Goal: Task Accomplishment & Management: Complete application form

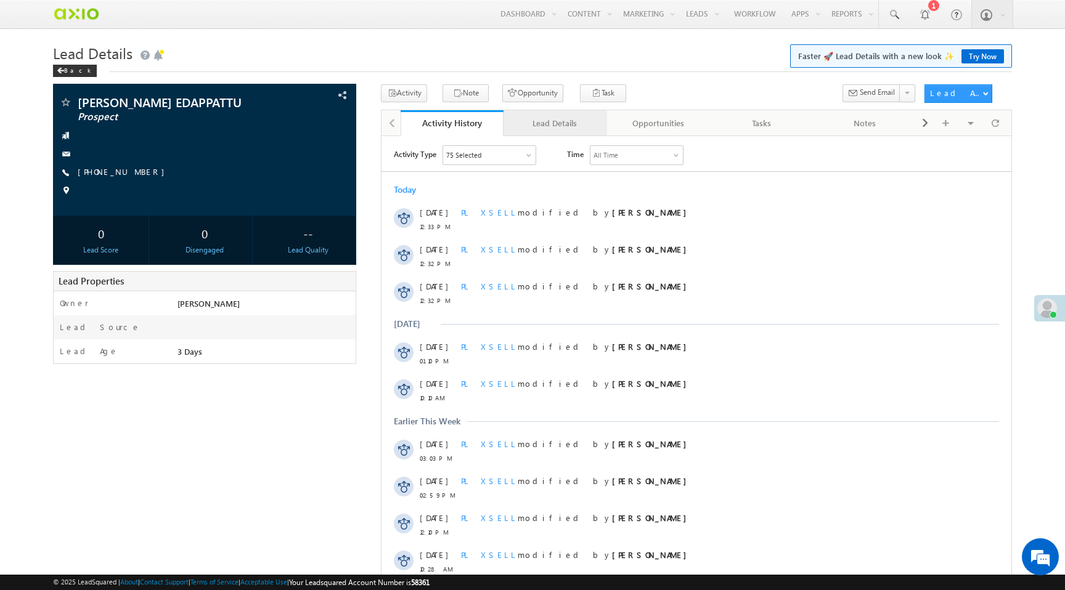
click at [548, 121] on div "Lead Details" at bounding box center [554, 123] width 83 height 15
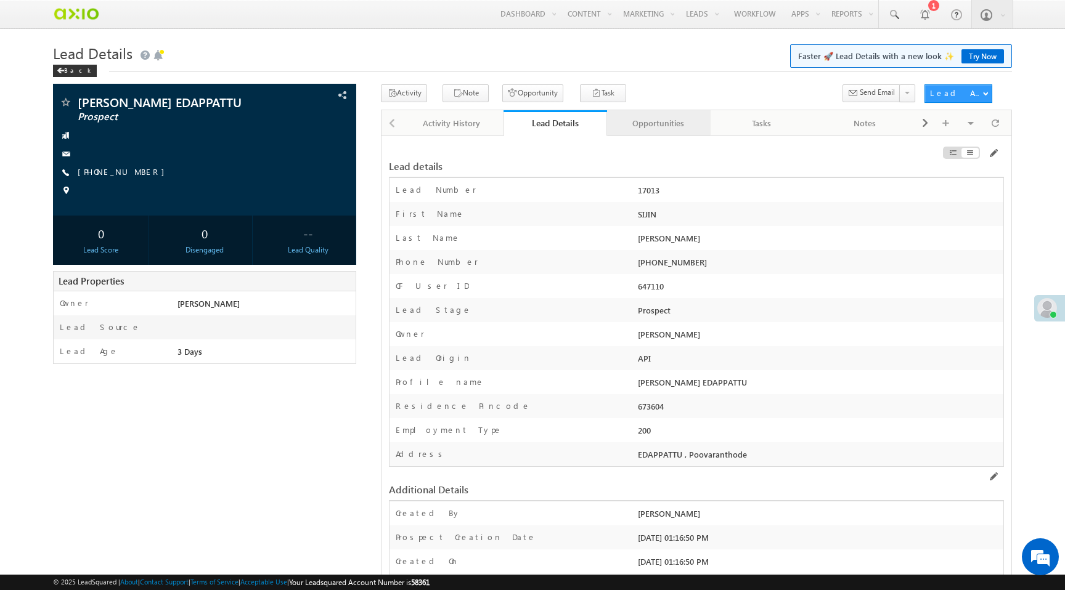
click at [674, 123] on div "Opportunities" at bounding box center [658, 123] width 83 height 15
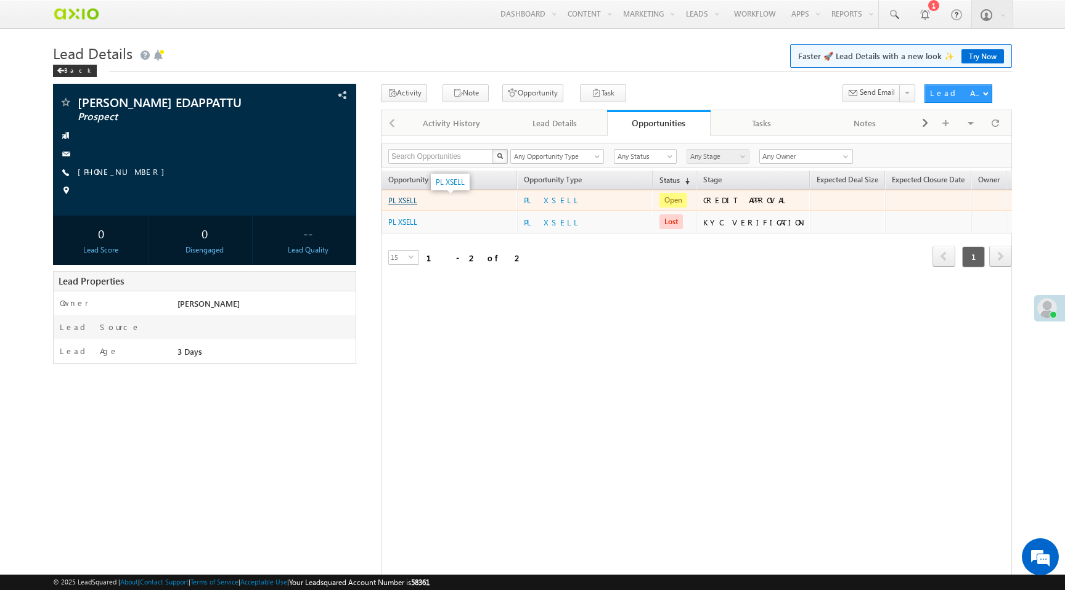
click at [404, 202] on link "PL XSELL" at bounding box center [402, 200] width 29 height 9
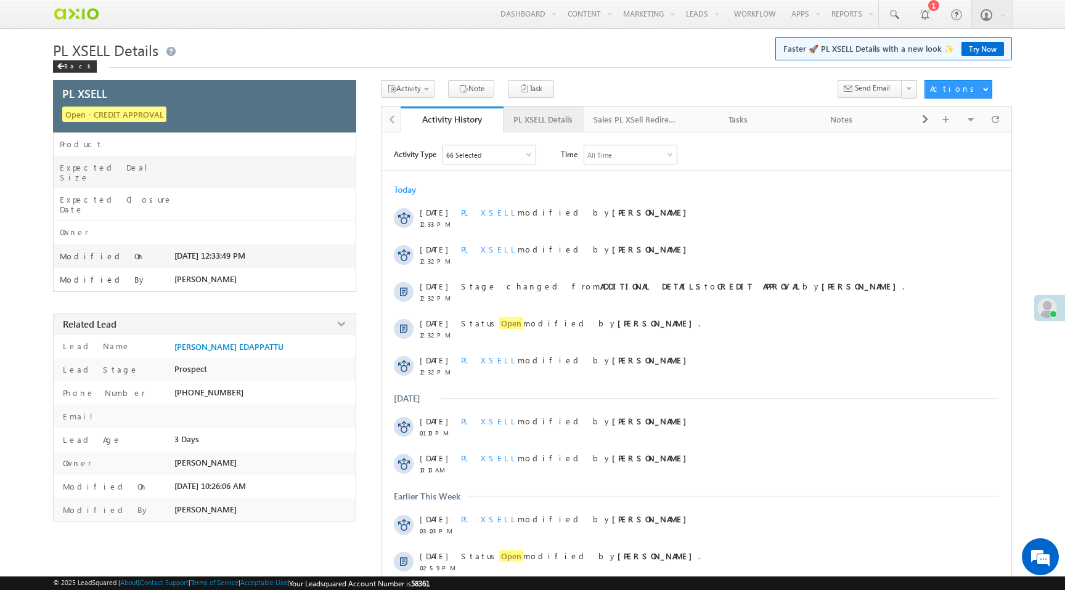
click at [555, 130] on link "PL XSELL Details" at bounding box center [543, 120] width 80 height 26
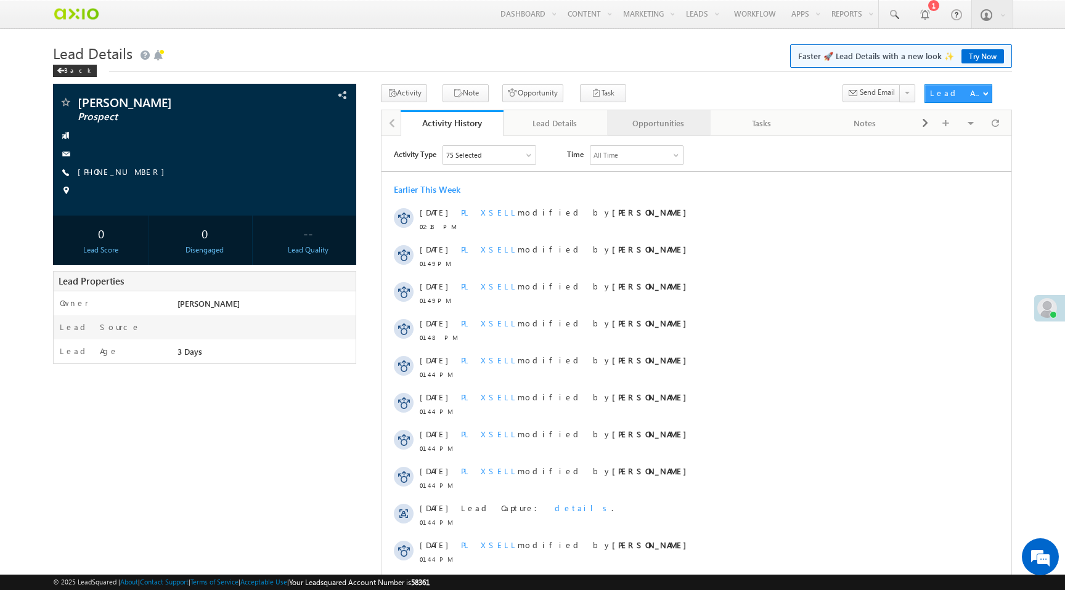
click at [659, 119] on div "Opportunities" at bounding box center [658, 123] width 83 height 15
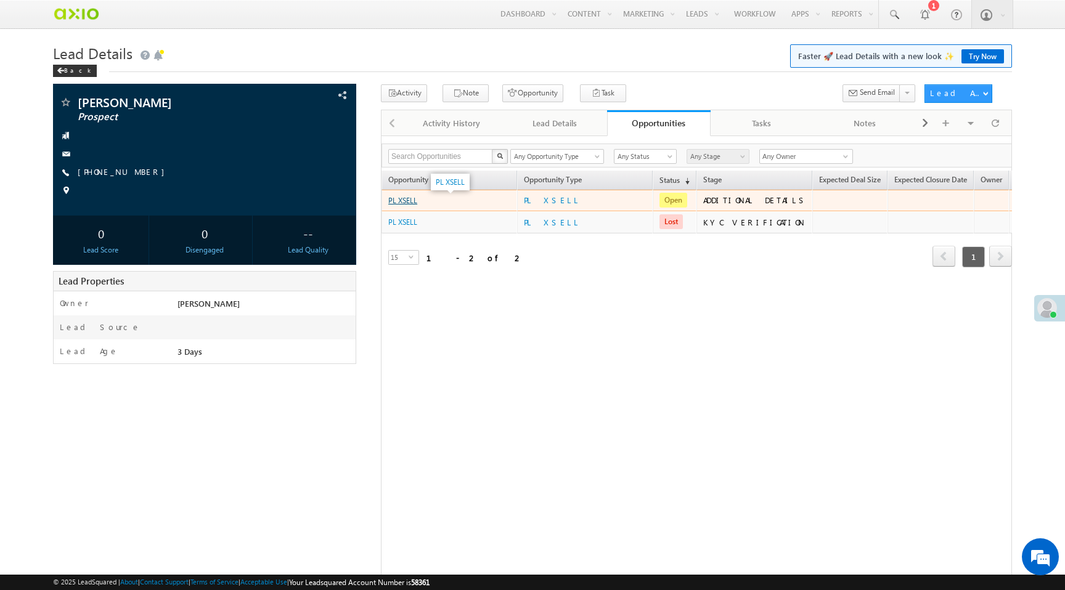
click at [405, 202] on link "PL XSELL" at bounding box center [402, 200] width 29 height 9
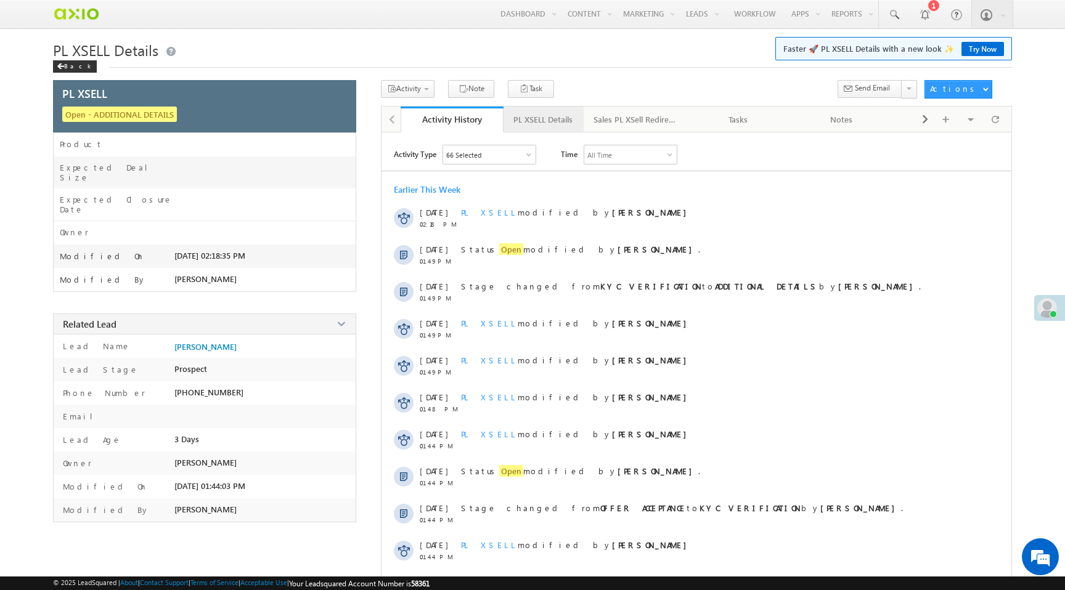
click at [548, 120] on div "PL XSELL Details" at bounding box center [542, 119] width 59 height 15
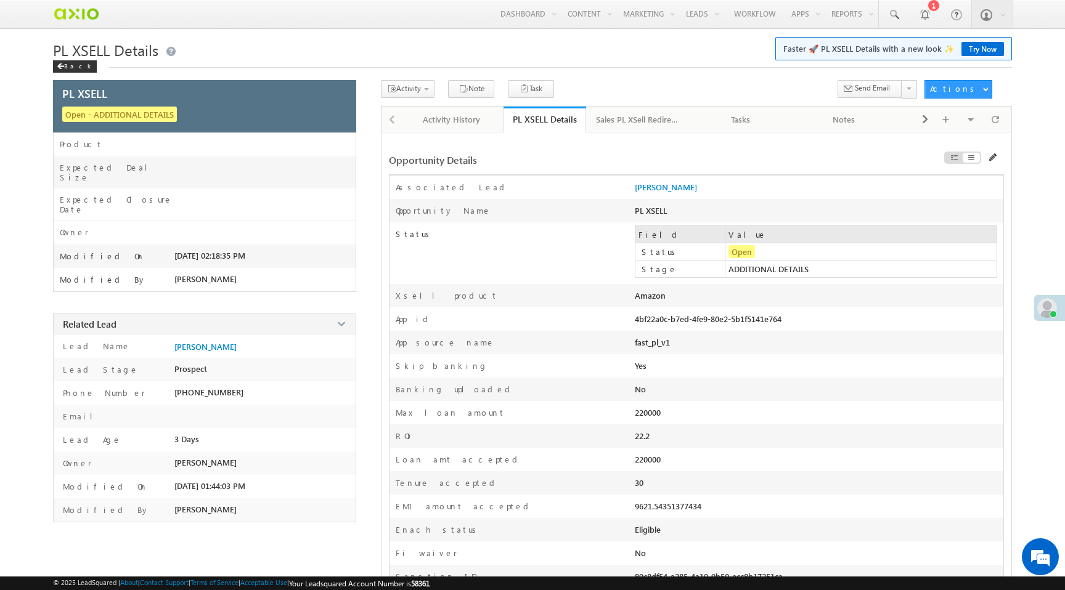
click at [781, 271] on td "ADDITIONAL DETAILS" at bounding box center [860, 269] width 271 height 17
click at [792, 271] on td "ADDITIONAL DETAILS" at bounding box center [860, 269] width 271 height 17
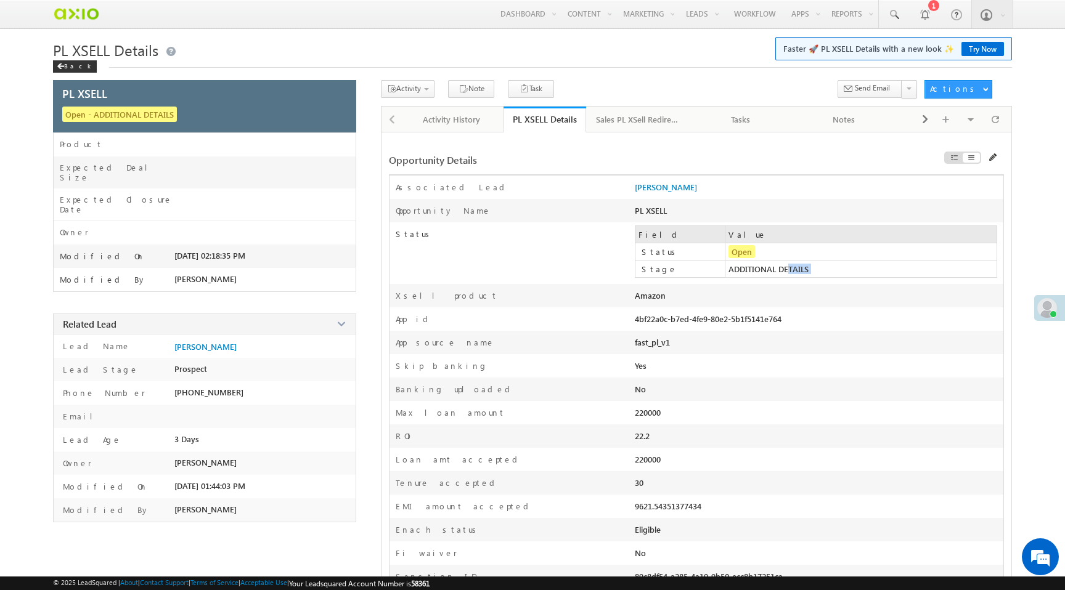
click at [792, 271] on td "ADDITIONAL DETAILS" at bounding box center [860, 269] width 271 height 17
click at [723, 319] on div "4bf22a0c-b7ed-4fe9-80e2-5b1f5141e764" at bounding box center [745, 322] width 221 height 17
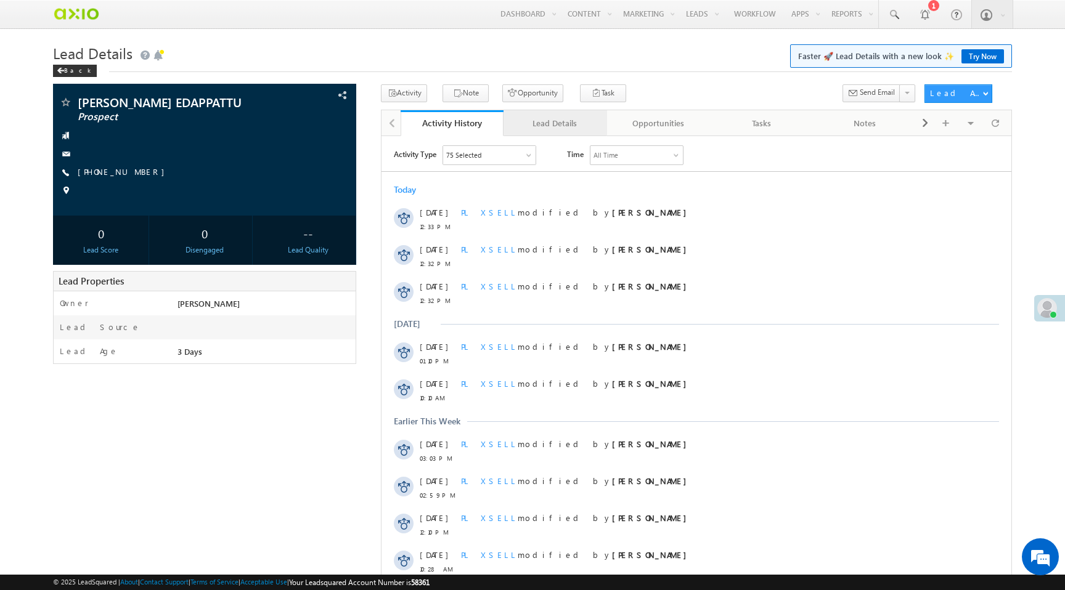
click at [560, 121] on div "Lead Details" at bounding box center [554, 123] width 83 height 15
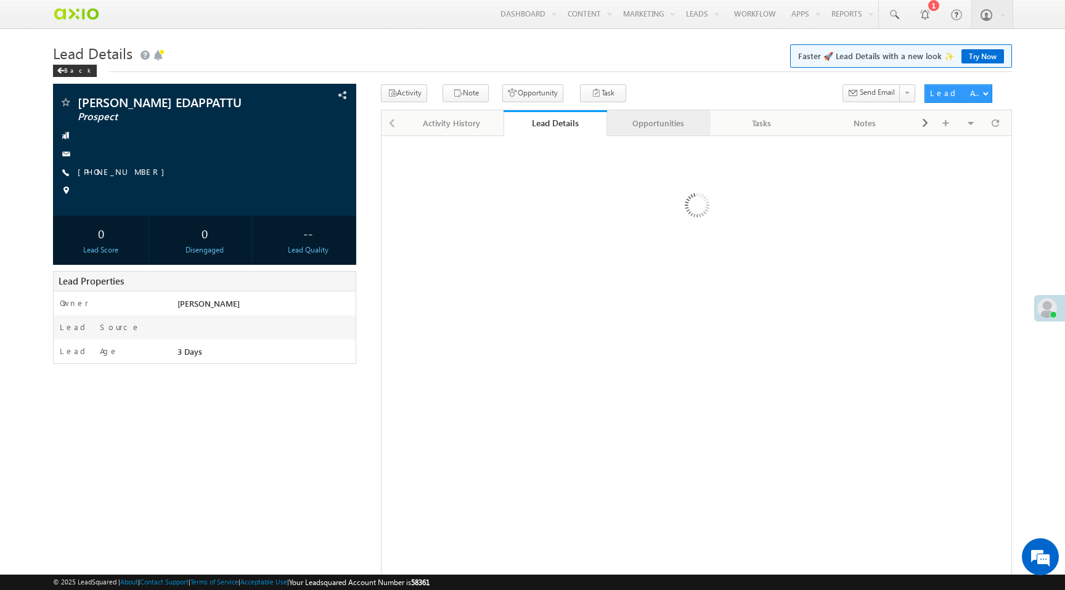
click at [646, 124] on div "Opportunities" at bounding box center [658, 123] width 83 height 15
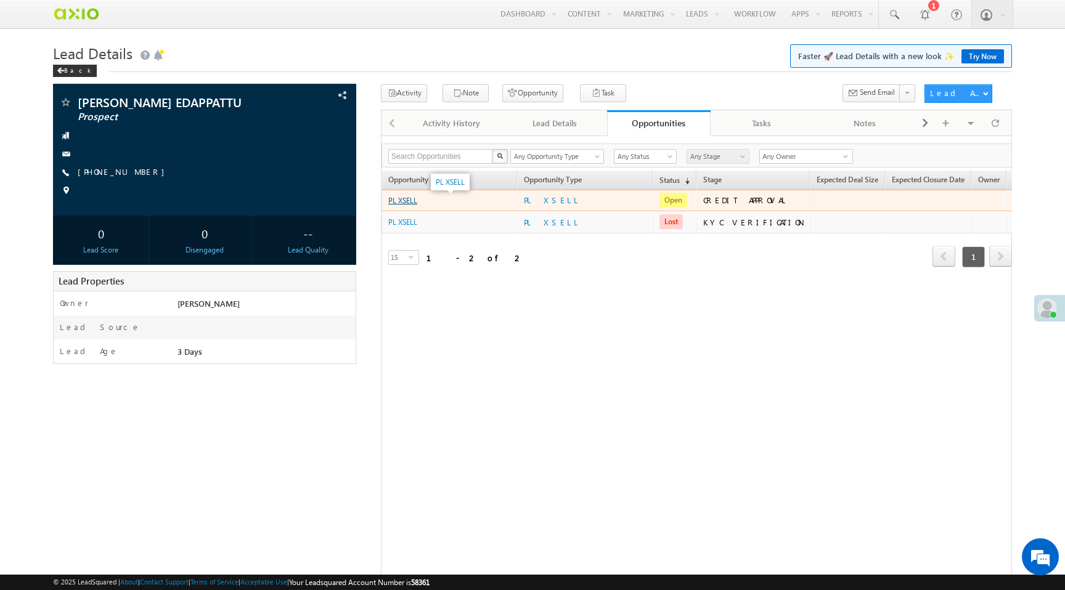
click at [402, 203] on link "PL XSELL" at bounding box center [402, 200] width 29 height 9
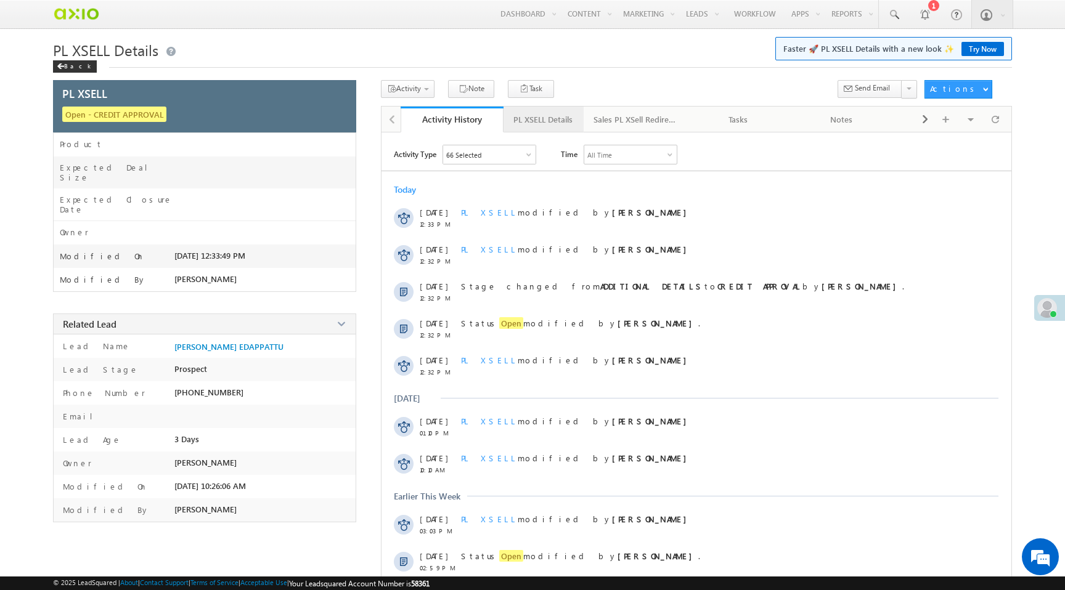
click at [547, 118] on div "PL XSELL Details" at bounding box center [542, 119] width 59 height 15
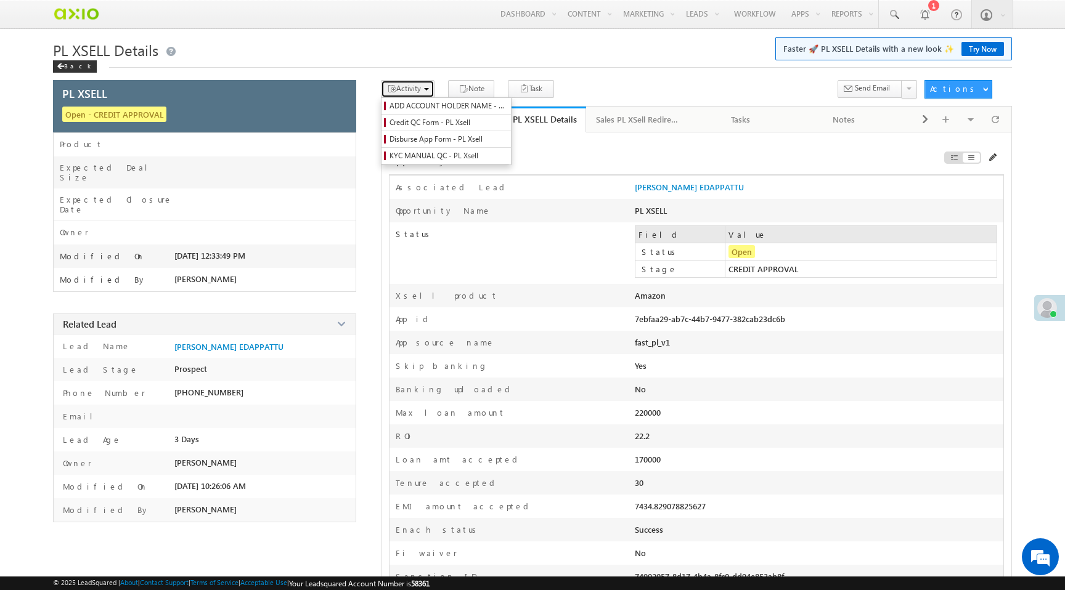
click at [399, 93] on span "Activity" at bounding box center [408, 88] width 25 height 9
click at [417, 123] on span "Credit QC Form - PL Xsell" at bounding box center [447, 122] width 117 height 11
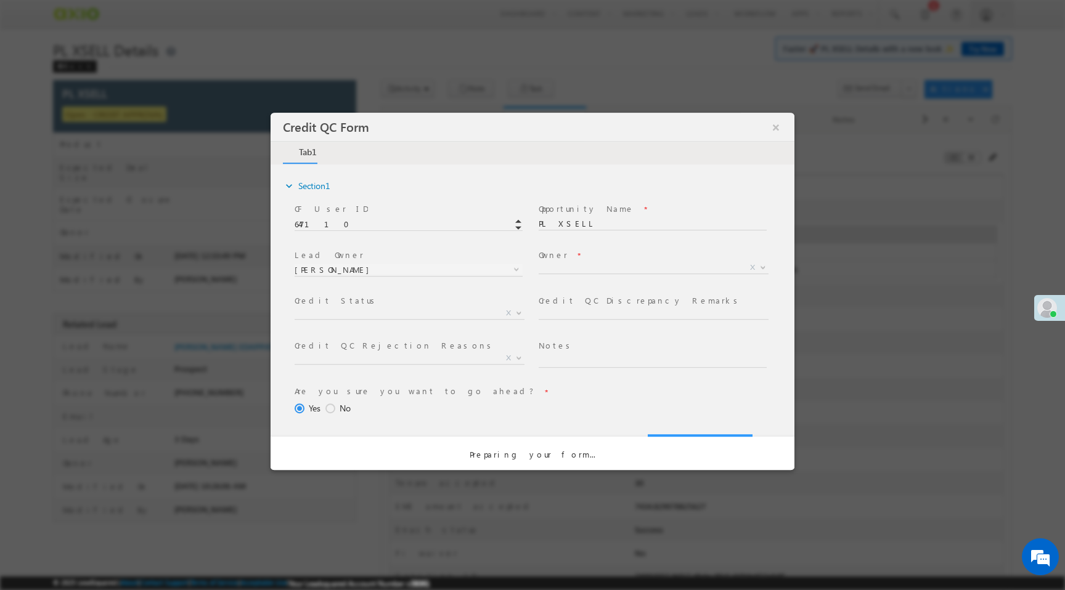
select select "50aed37f-b58e-11ec-8597-0681fe0b10f8"
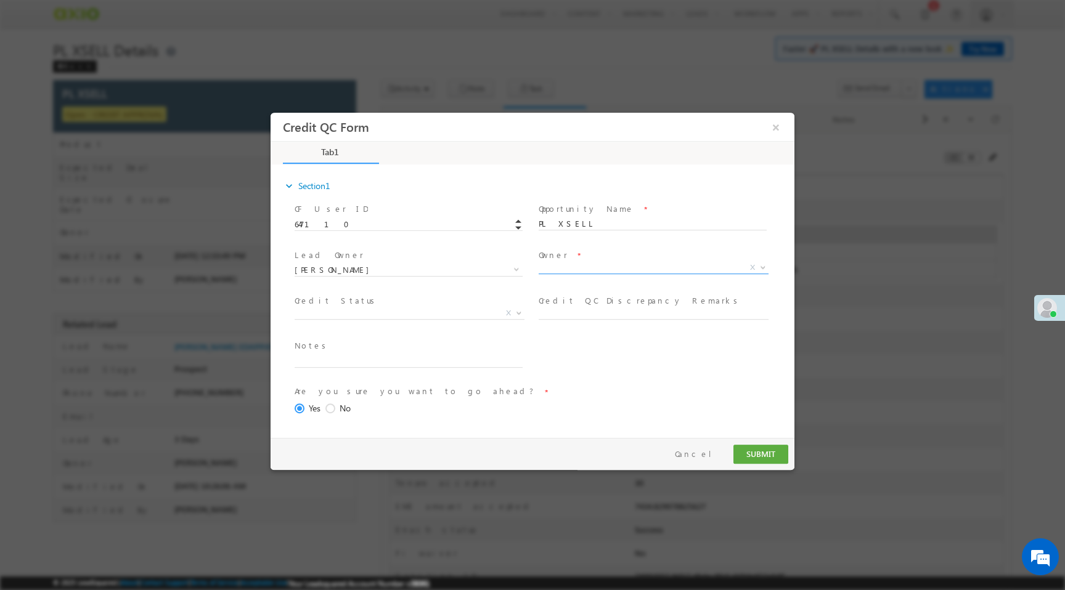
click at [574, 271] on span "X" at bounding box center [654, 268] width 230 height 12
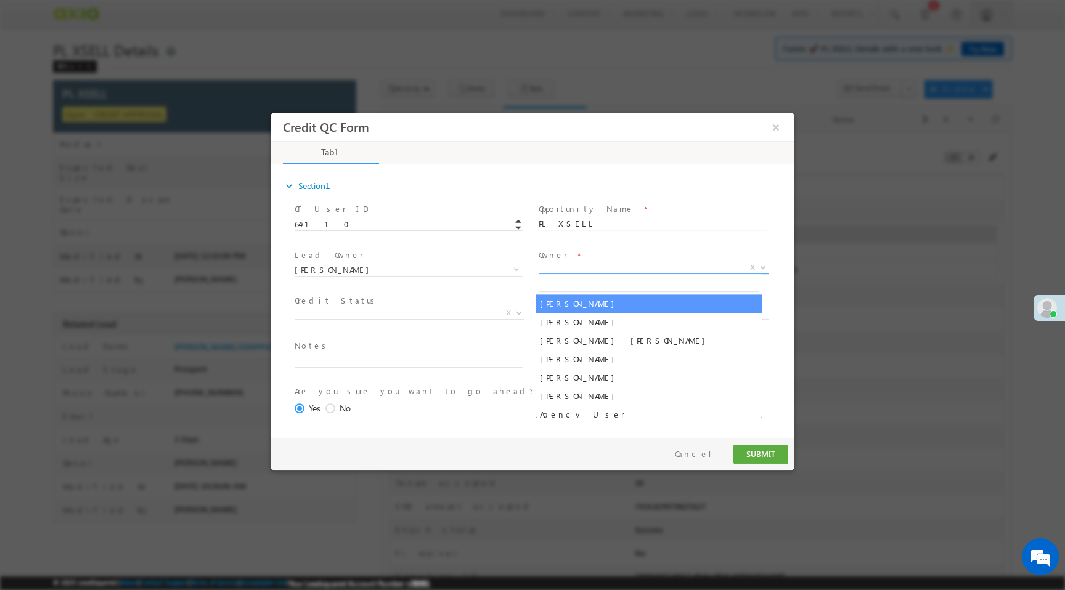
select select "f8849782-a99c-11ec-8597-0681fe0b10f8"
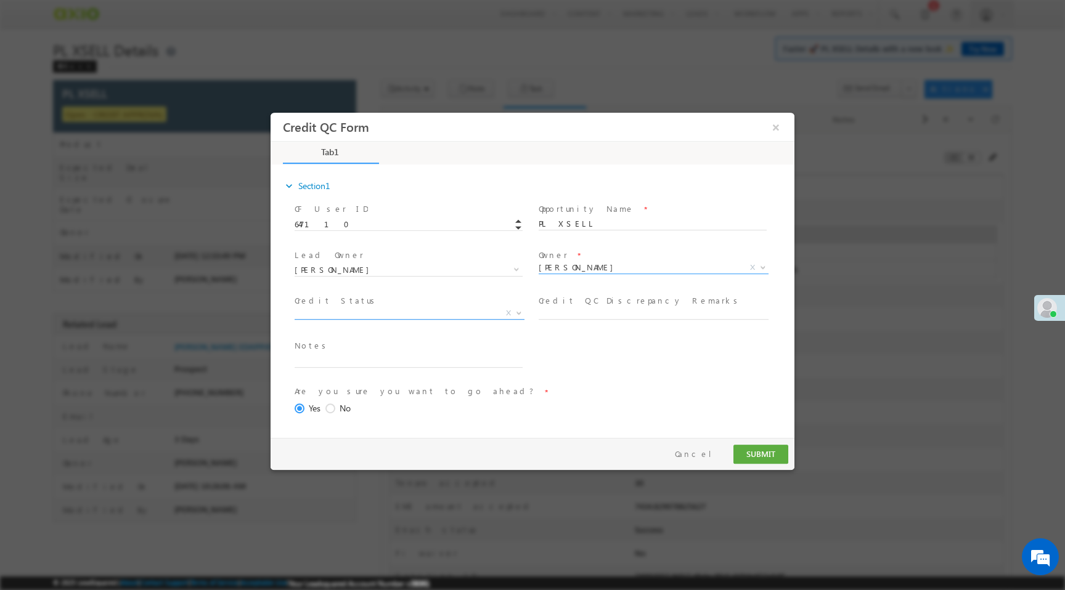
click at [349, 314] on span "X" at bounding box center [410, 313] width 230 height 12
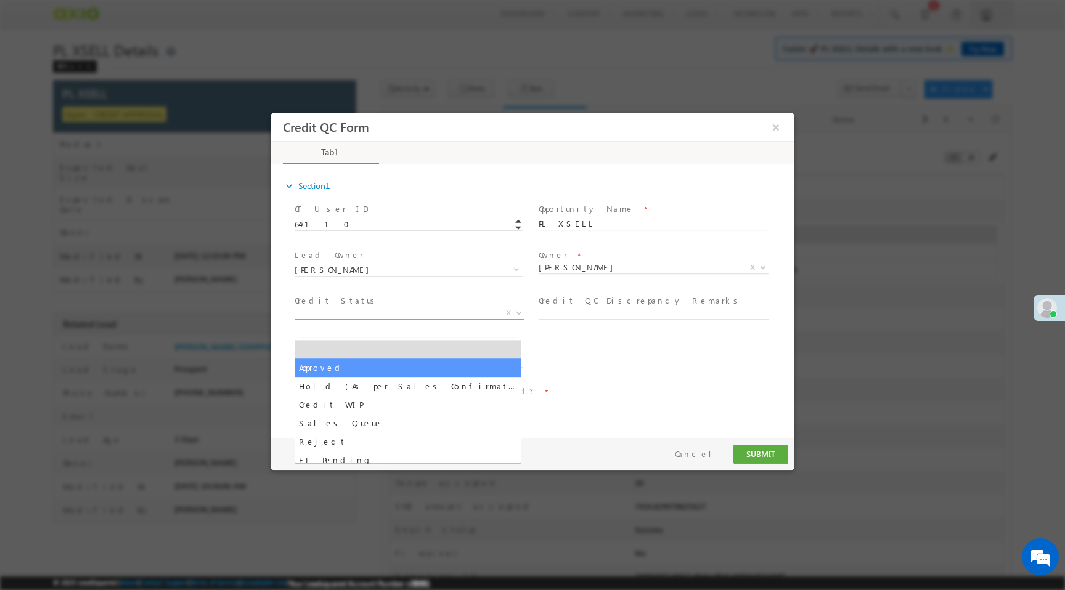
select select "Approved"
select select "NA"
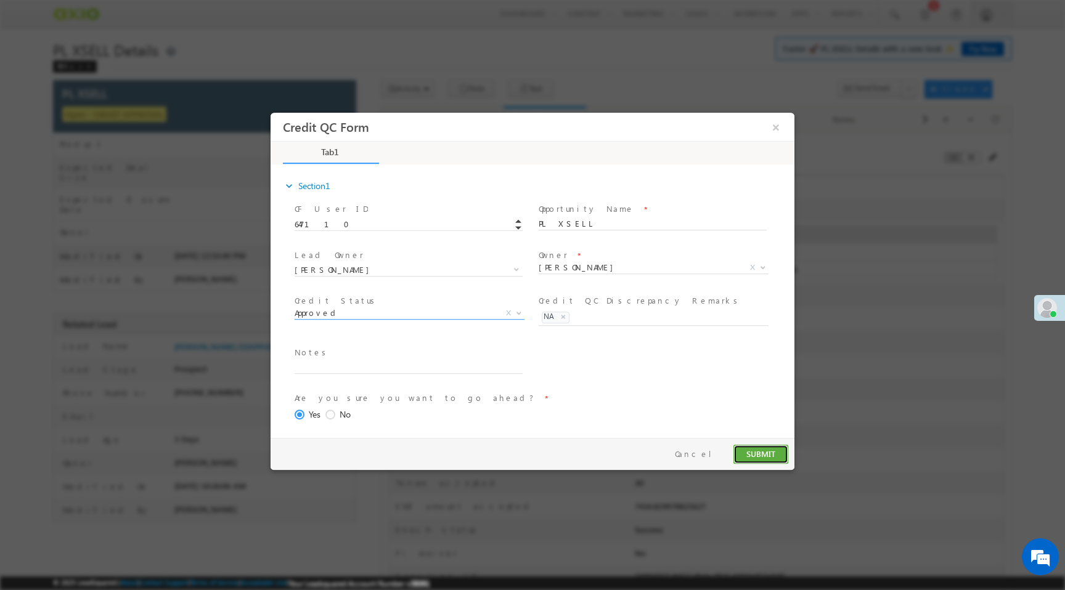
click at [784, 459] on button "SUBMIT" at bounding box center [760, 454] width 55 height 19
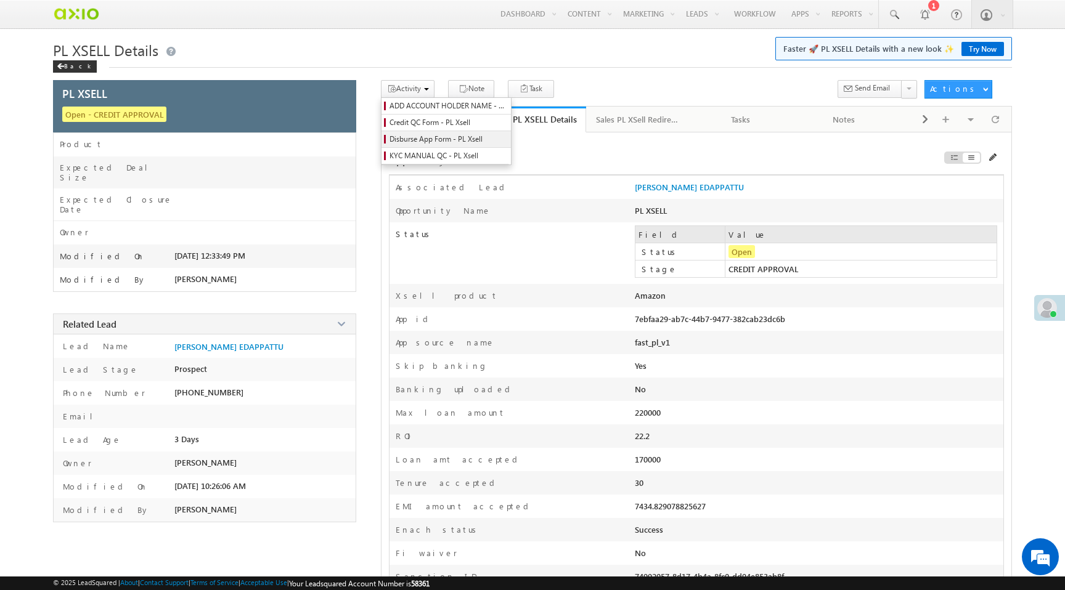
click at [431, 141] on span "Disburse App Form - PL Xsell" at bounding box center [447, 139] width 117 height 11
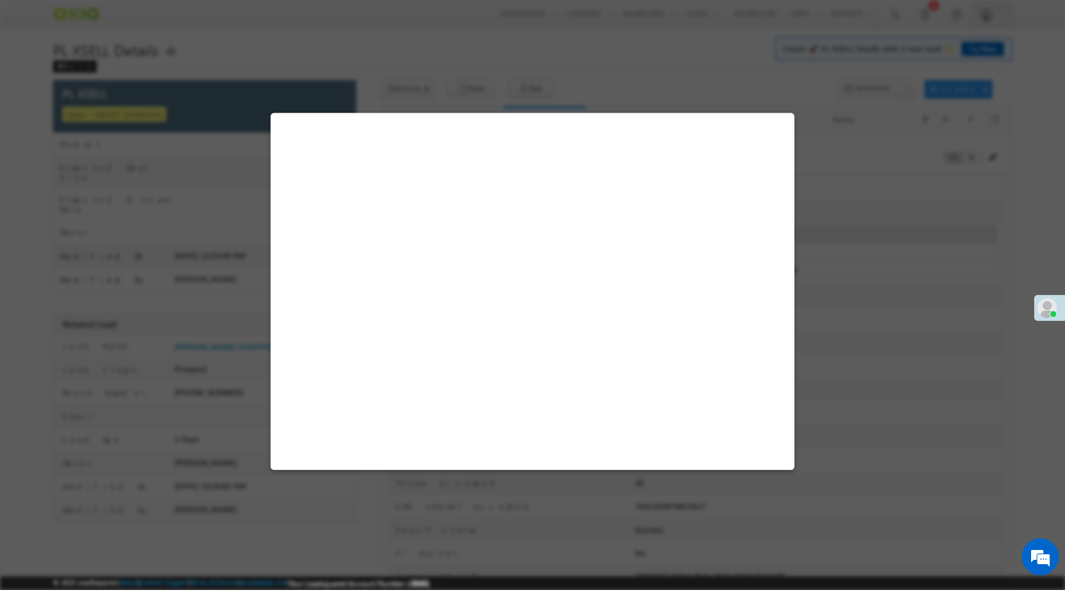
select select "PL XSell Disbursement Initiated"
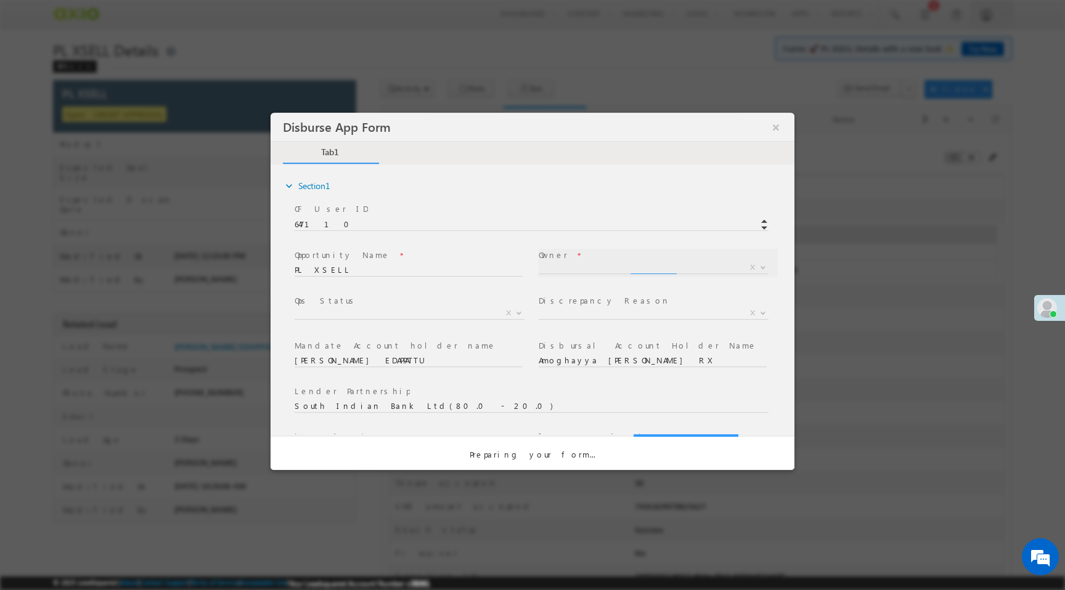
select select "f8849782-a99c-11ec-8597-0681fe0b10f8"
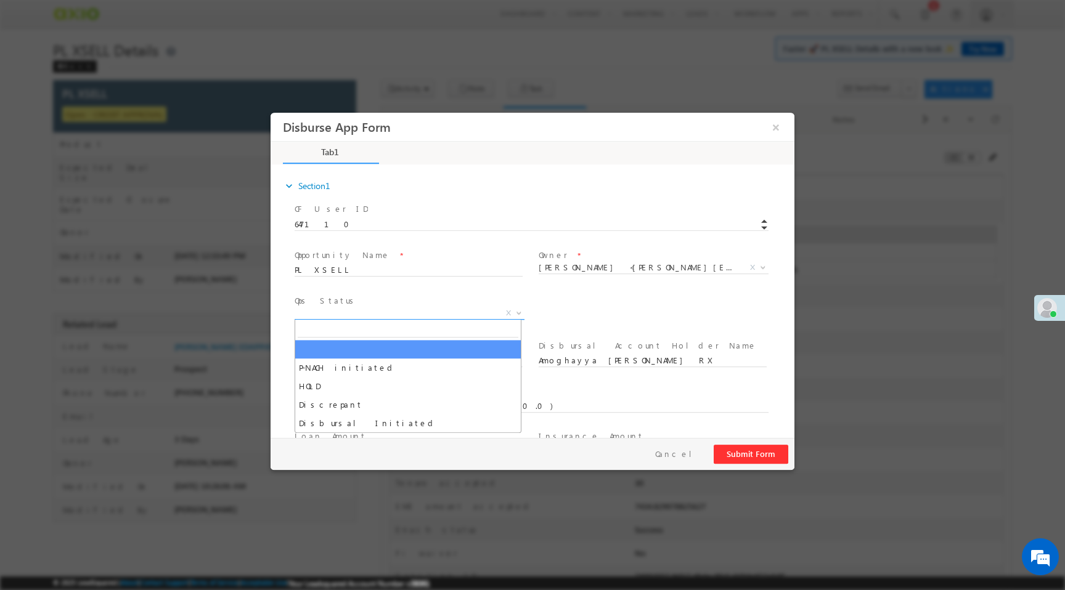
click at [367, 312] on span "X" at bounding box center [410, 313] width 230 height 12
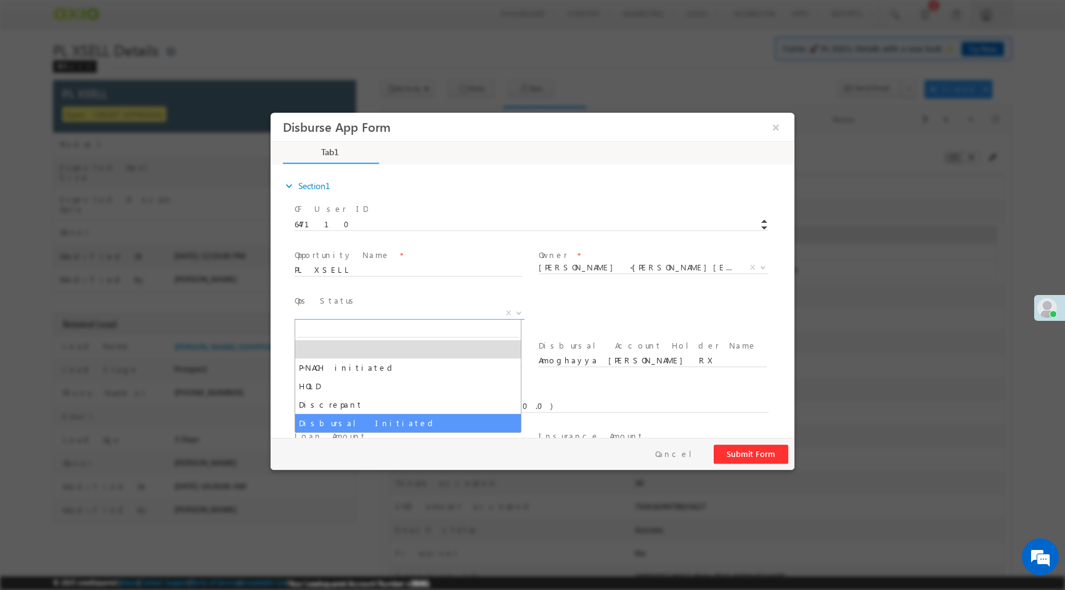
select select "Disbursal Initiated"
select select "NA"
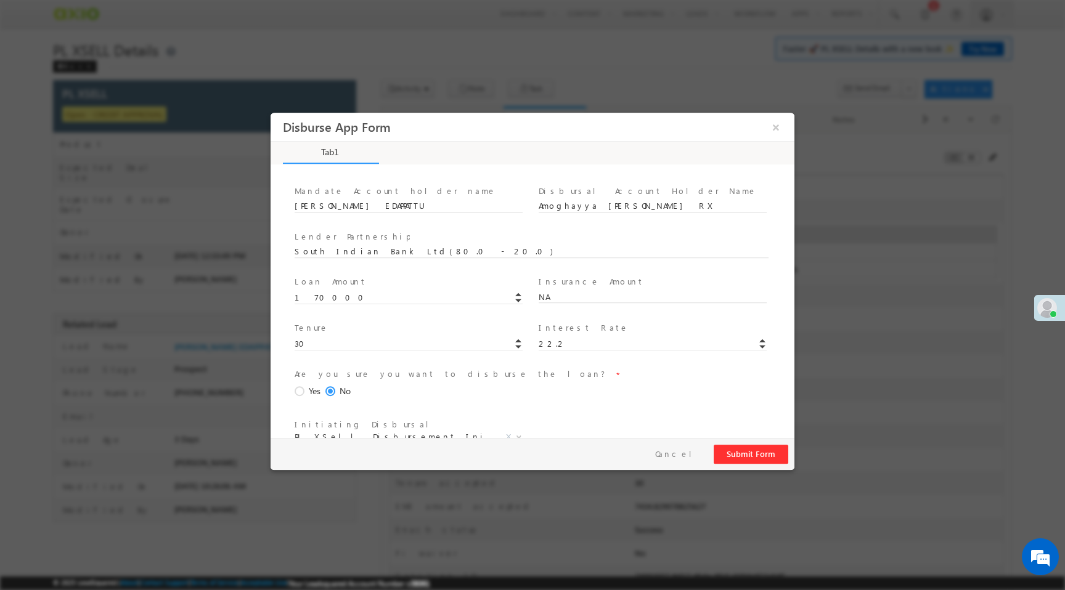
scroll to position [155, 0]
click at [293, 391] on div "Are you sure you want to disburse the loan? * Yes No" at bounding box center [537, 390] width 490 height 50
click at [300, 392] on span at bounding box center [302, 391] width 14 height 11
click at [271, 113] on input "Yes" at bounding box center [271, 113] width 0 height 0
click at [746, 450] on button "Submit Form" at bounding box center [751, 454] width 75 height 19
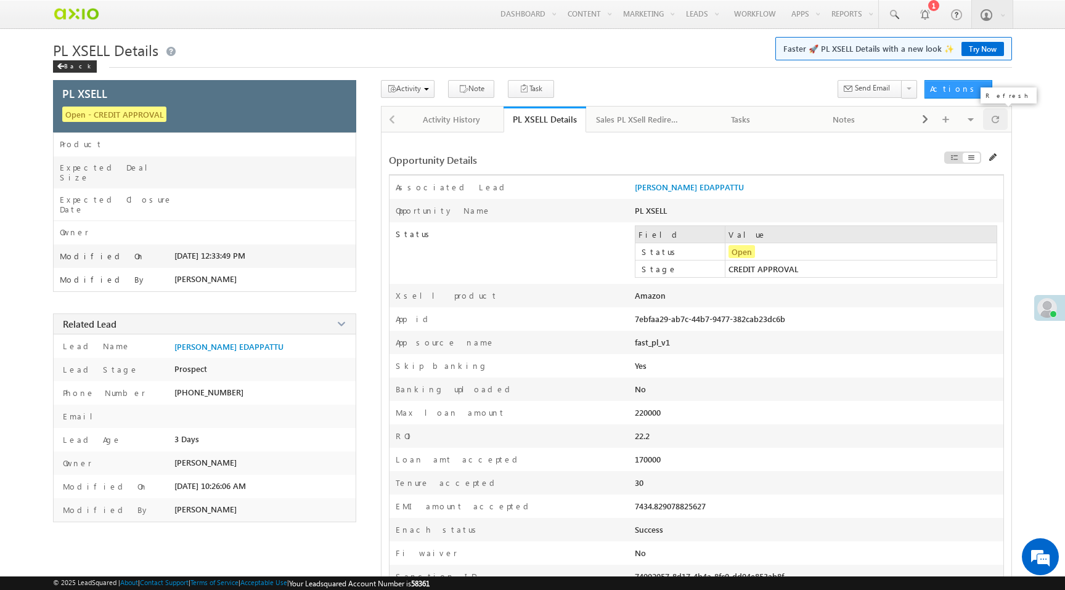
click at [1002, 122] on div at bounding box center [995, 119] width 25 height 22
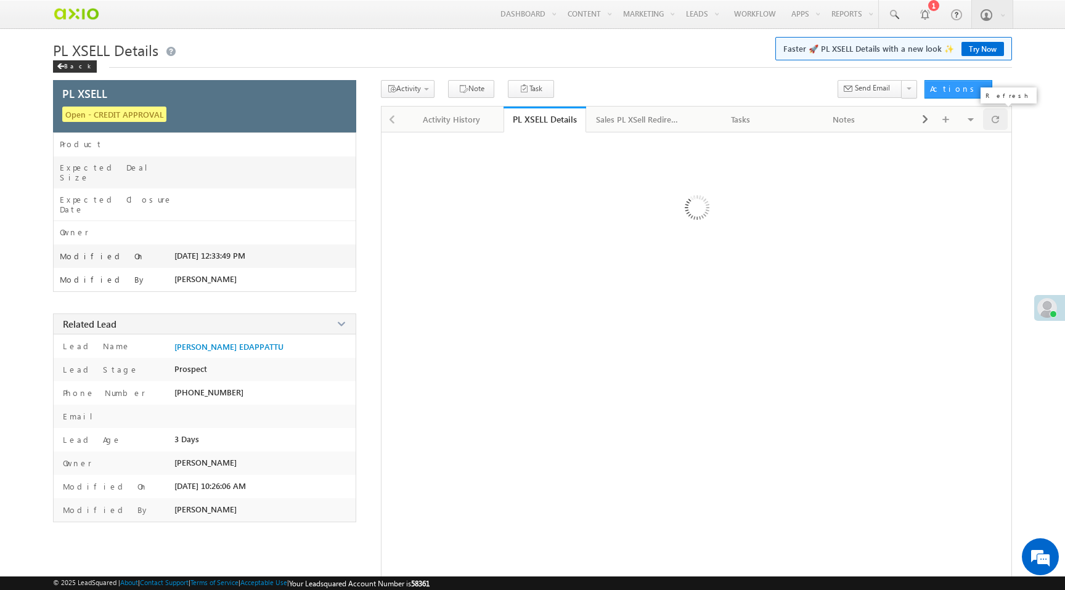
click at [1002, 122] on div at bounding box center [995, 119] width 25 height 22
click at [470, 123] on div "Activity History" at bounding box center [451, 119] width 83 height 15
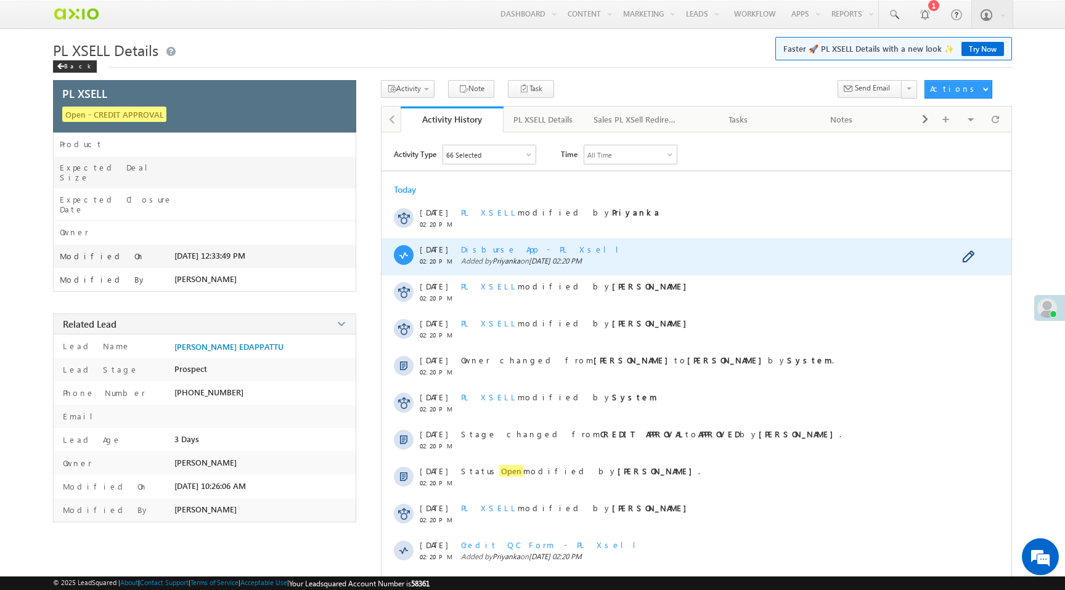
click at [773, 272] on div "Disburse App - PL Xsell Added by Priyanka on 18 Sep 2025 02:20 PM" at bounding box center [708, 256] width 494 height 37
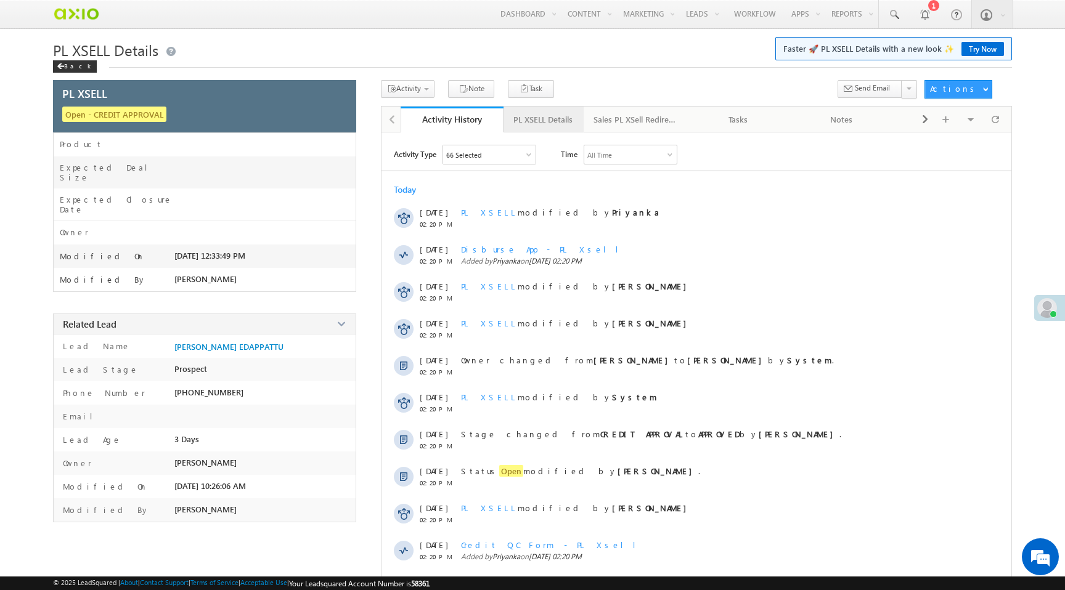
click at [553, 126] on div "PL XSELL Details" at bounding box center [542, 119] width 59 height 15
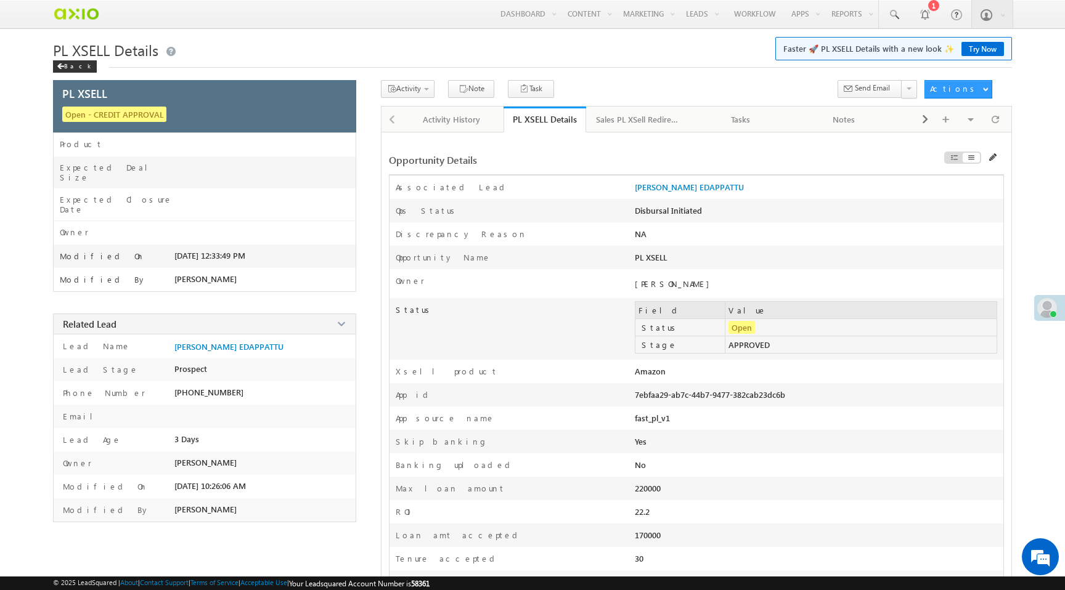
drag, startPoint x: 635, startPoint y: 399, endPoint x: 835, endPoint y: 401, distance: 199.7
click at [835, 401] on div "7ebfaa29-ab7c-44b7-9477-382cab23dc6b" at bounding box center [745, 397] width 221 height 17
copy div "7ebfaa29-ab7c-44b7-9477-382cab23dc6b"
